Goal: Task Accomplishment & Management: Manage account settings

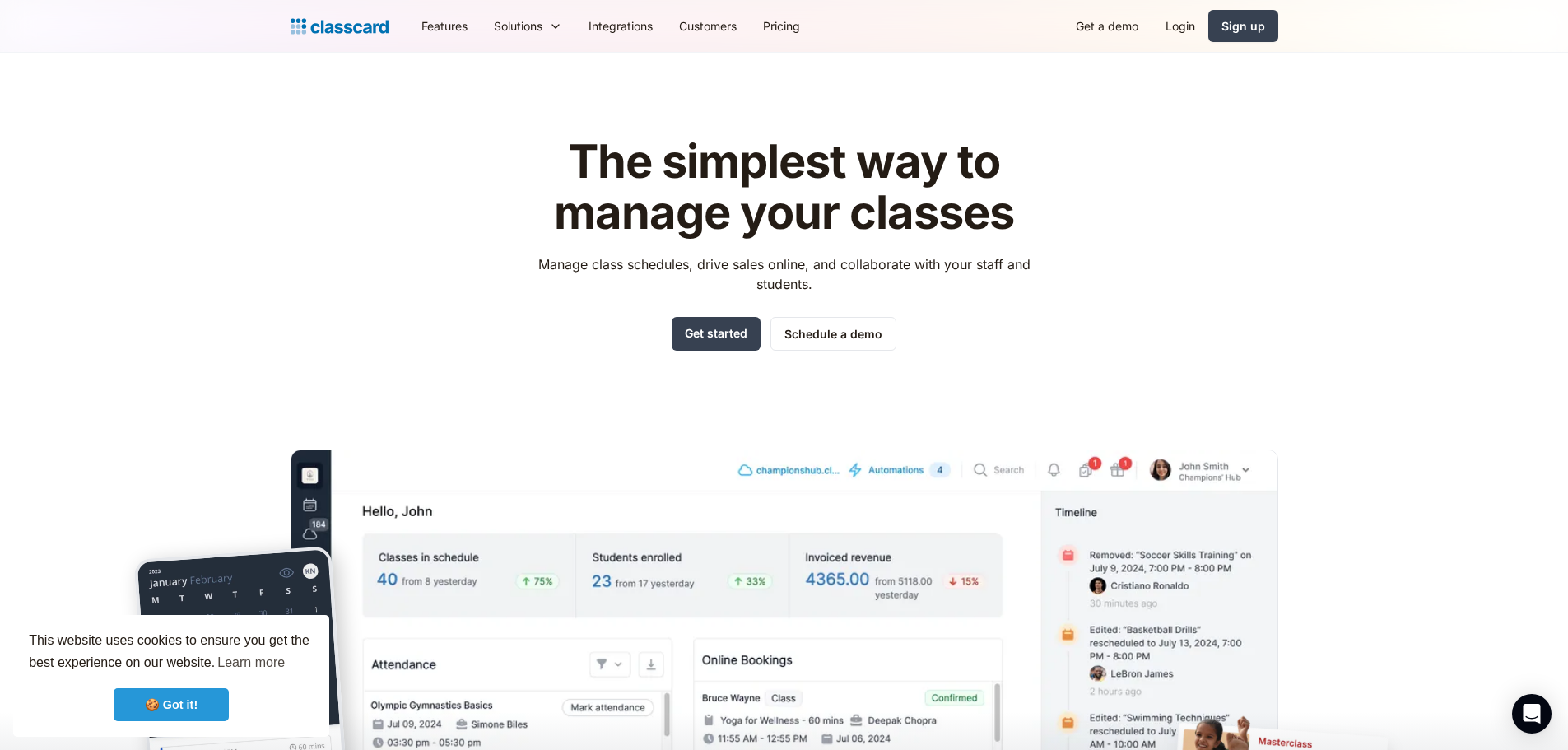
click at [199, 710] on link "🍪 Got it!" at bounding box center [171, 705] width 115 height 33
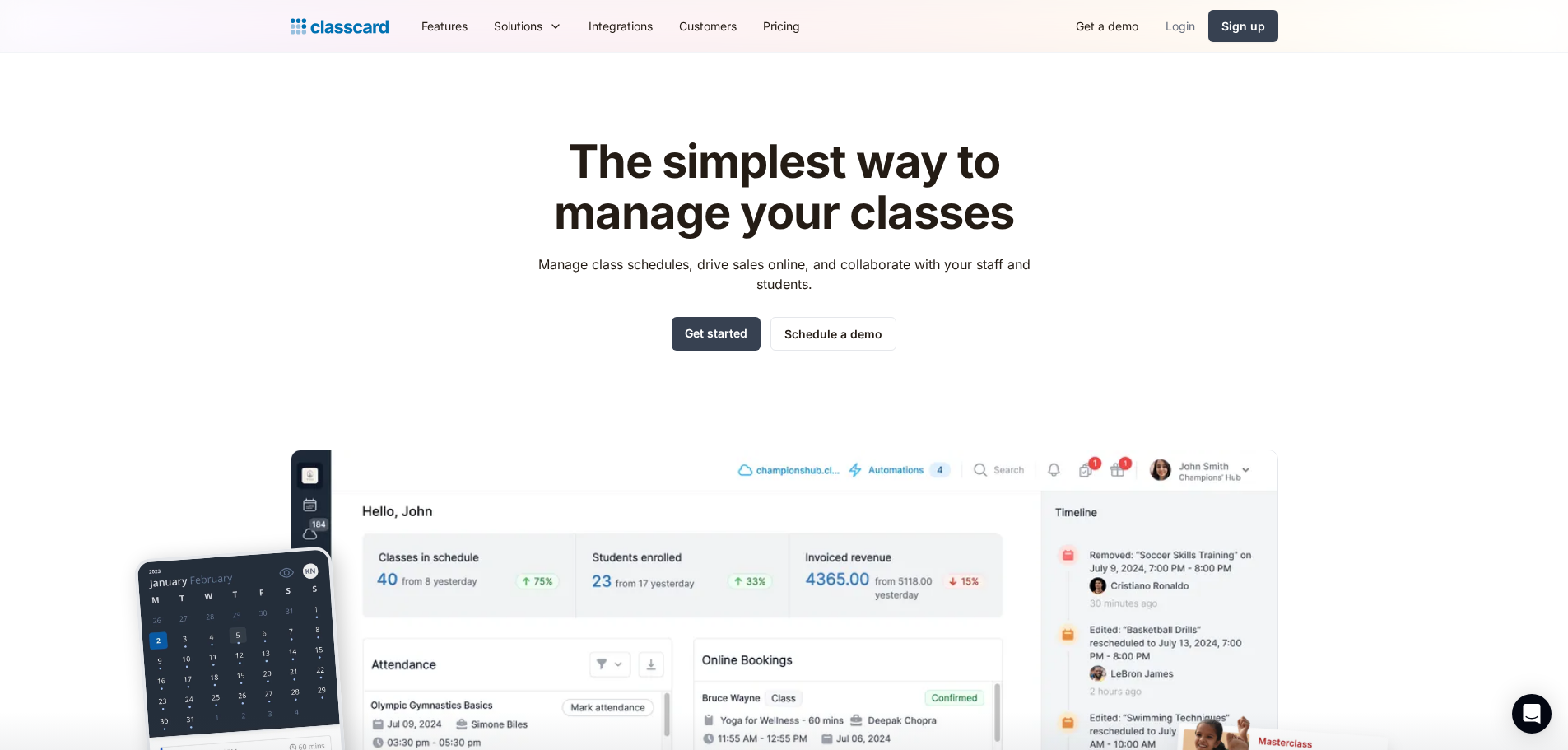
click at [1183, 30] on link "Login" at bounding box center [1179, 26] width 56 height 37
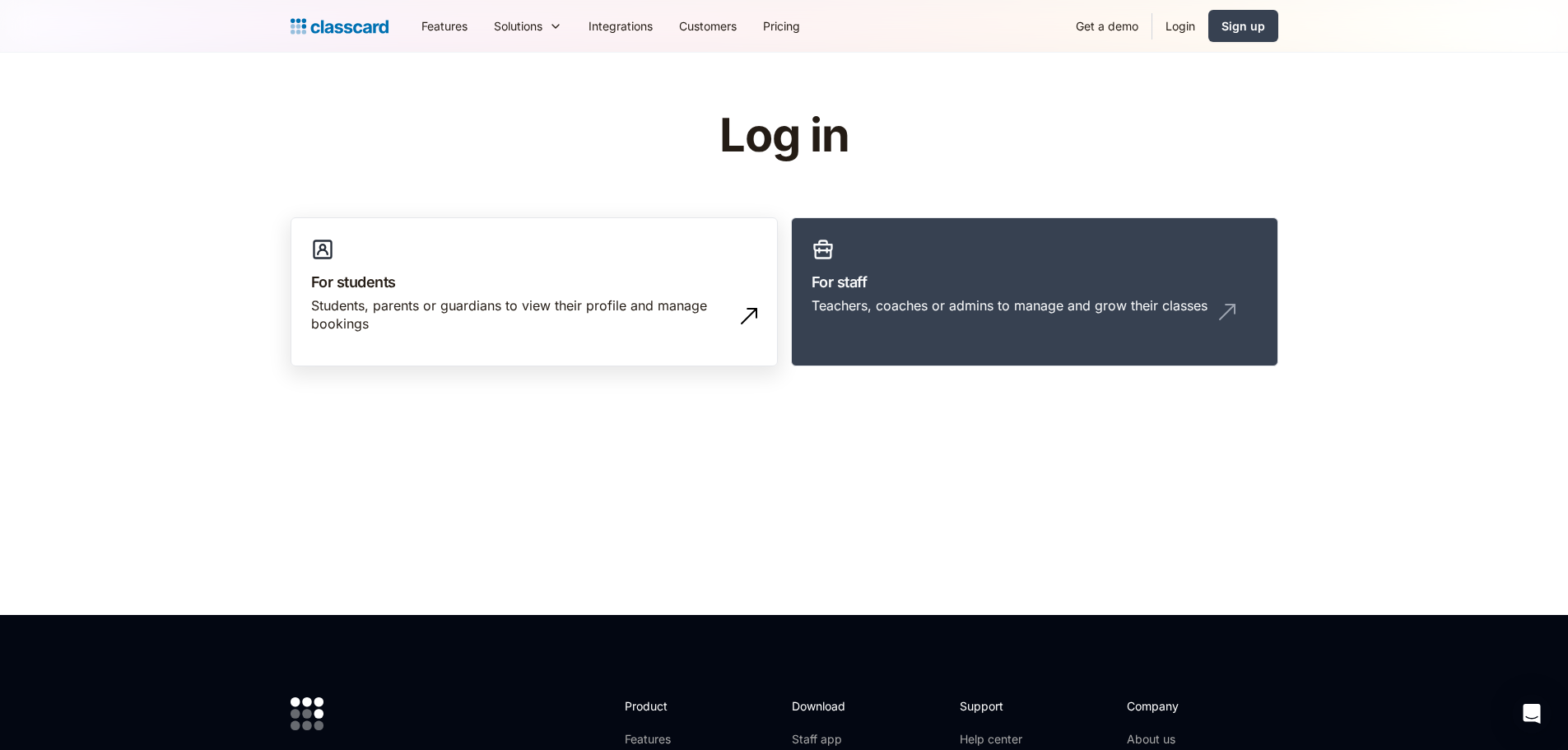
click at [603, 296] on div "Students, parents or guardians to view their profile and manage bookings" at bounding box center [518, 315] width 413 height 37
